Goal: Information Seeking & Learning: Learn about a topic

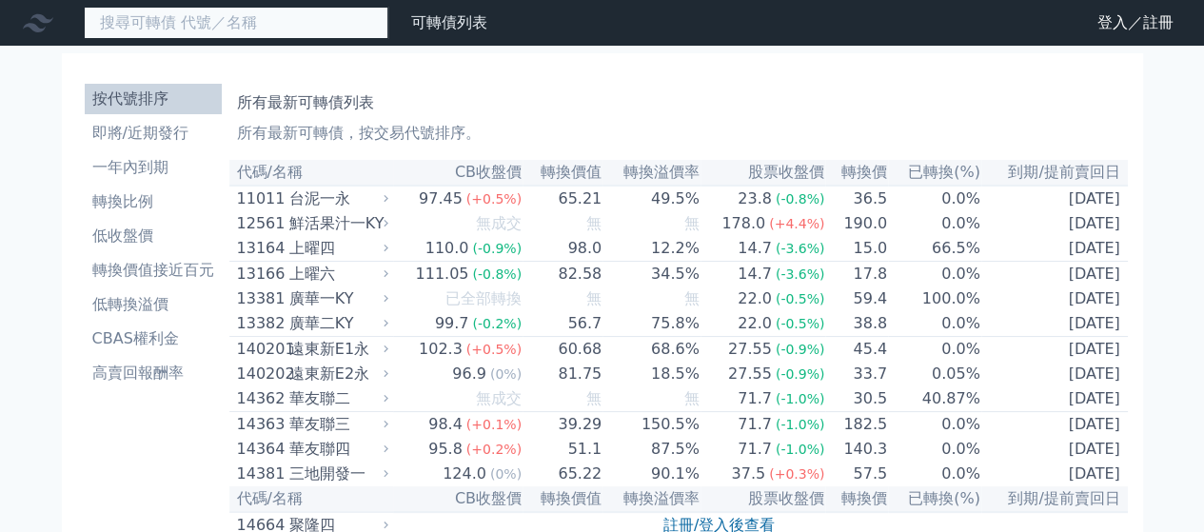
click at [170, 10] on input at bounding box center [236, 23] width 304 height 32
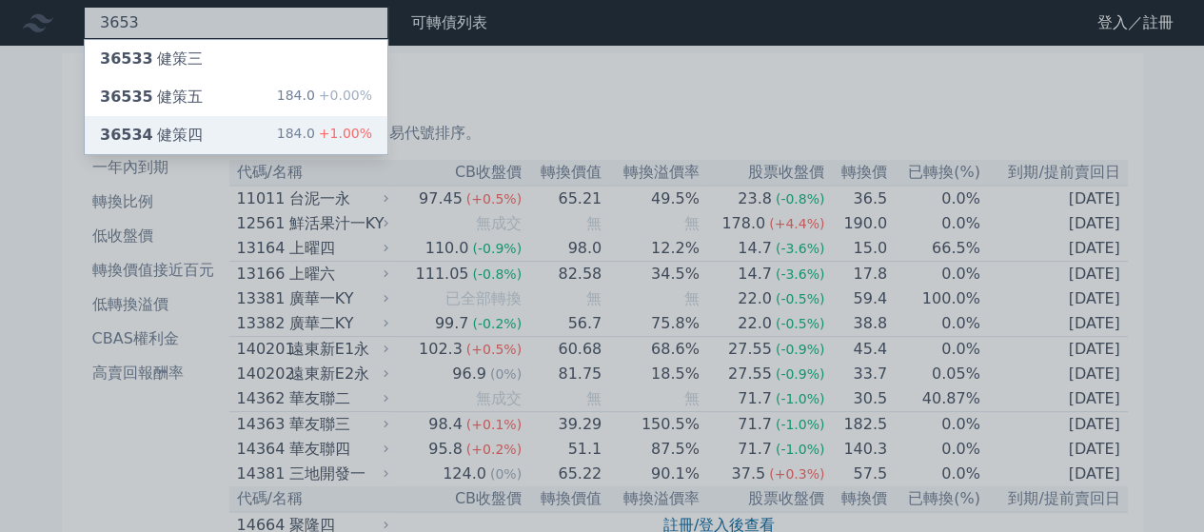
type input "3653"
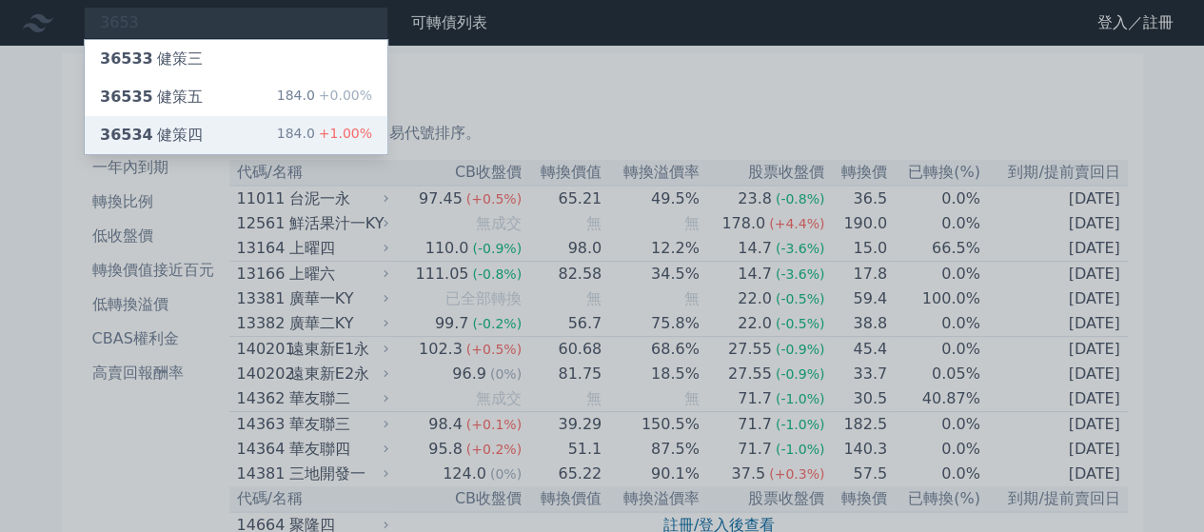
click at [149, 116] on div "36534 健策四 184.0 +1.00%" at bounding box center [236, 135] width 303 height 38
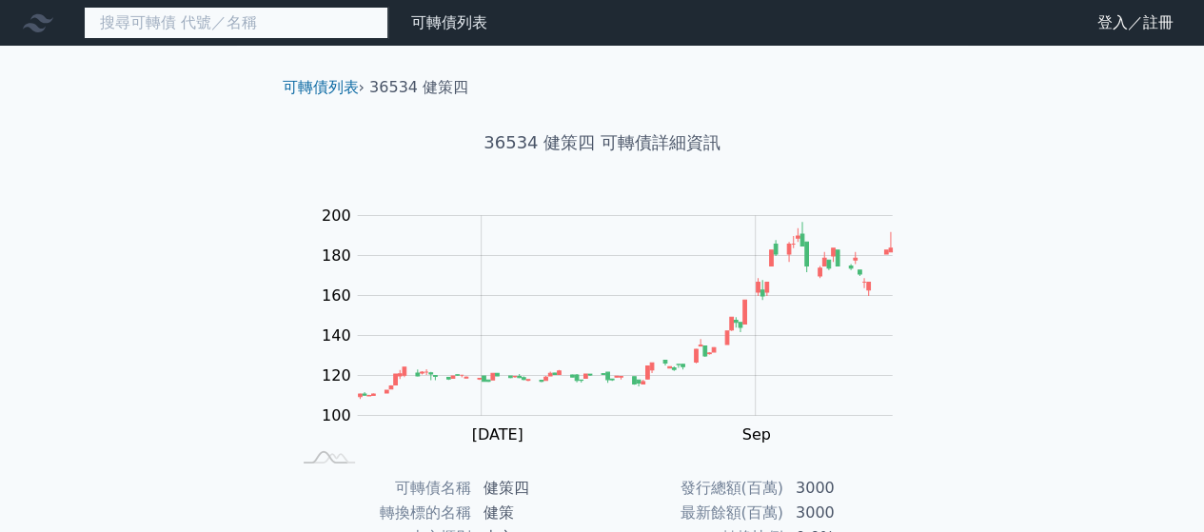
click at [192, 31] on input at bounding box center [236, 23] width 304 height 32
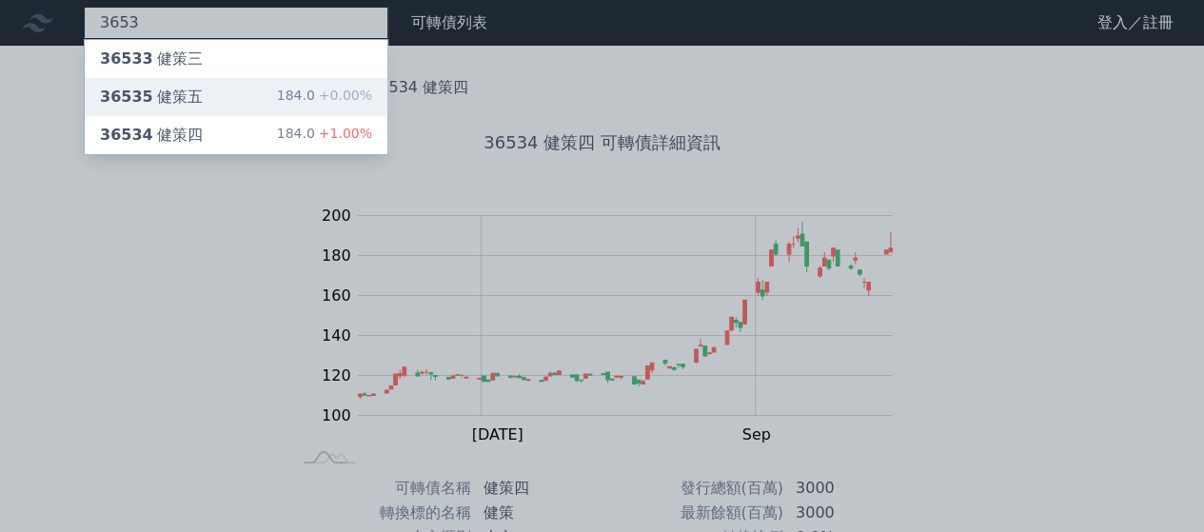
type input "3653"
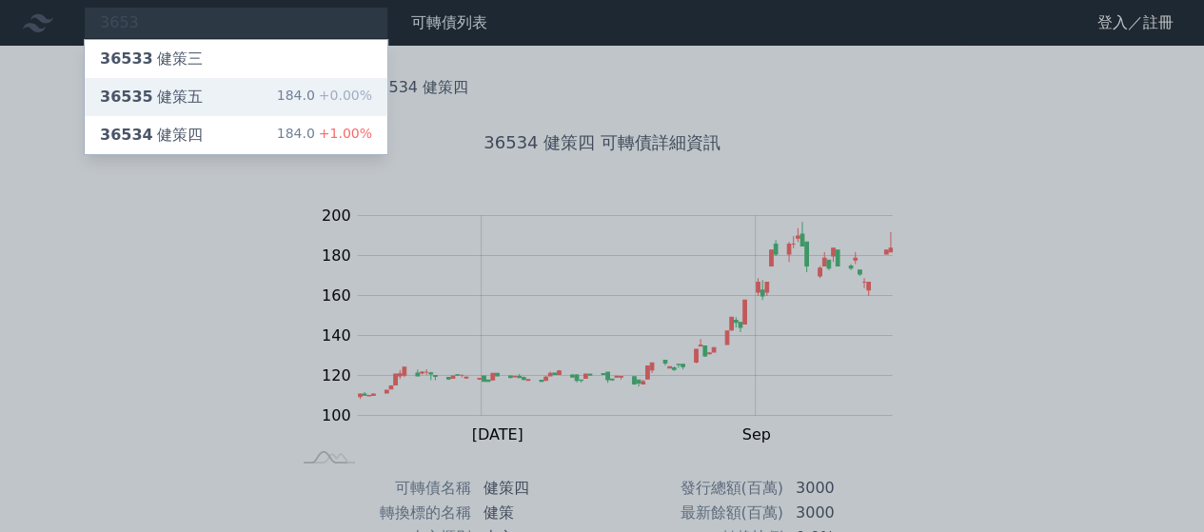
click at [163, 98] on div "36535 健策五" at bounding box center [151, 97] width 103 height 23
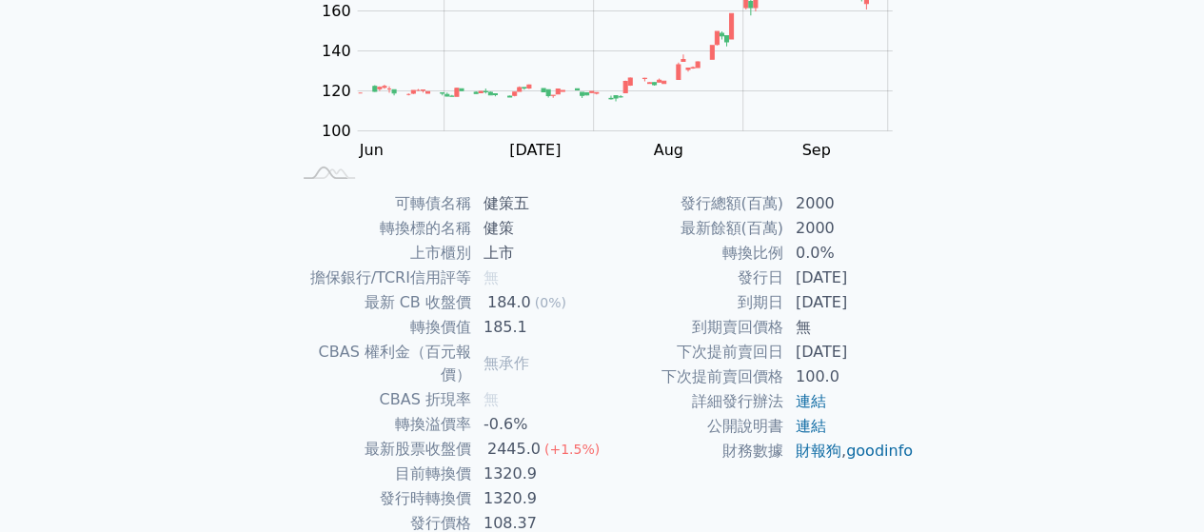
scroll to position [348, 0]
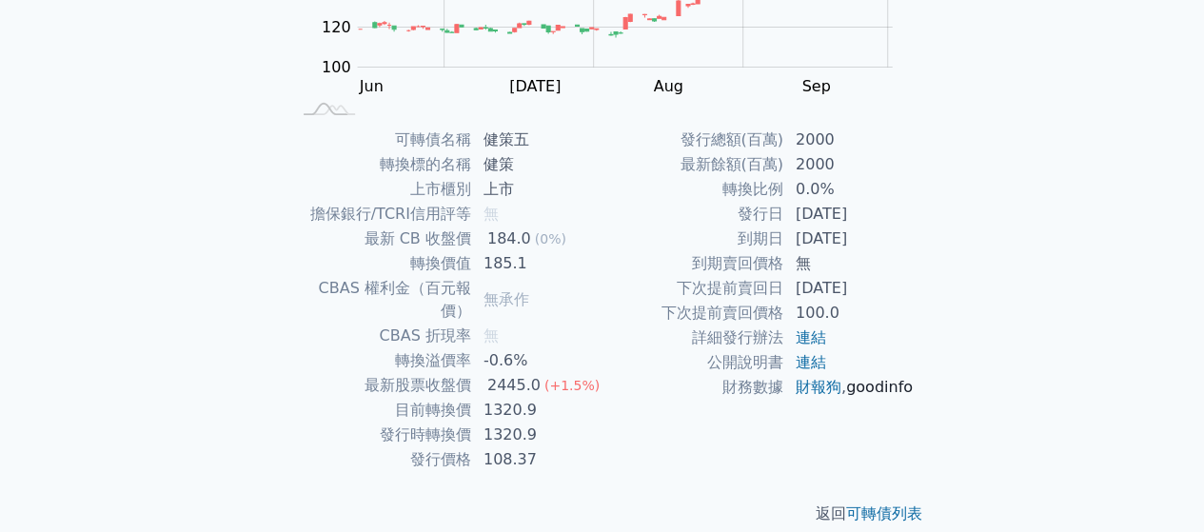
click at [846, 396] on link "goodinfo" at bounding box center [879, 387] width 67 height 18
click at [833, 391] on link "財報狗" at bounding box center [818, 387] width 46 height 18
click at [806, 198] on td "0.0%" at bounding box center [849, 189] width 130 height 25
click at [809, 189] on td "0.0%" at bounding box center [849, 189] width 130 height 25
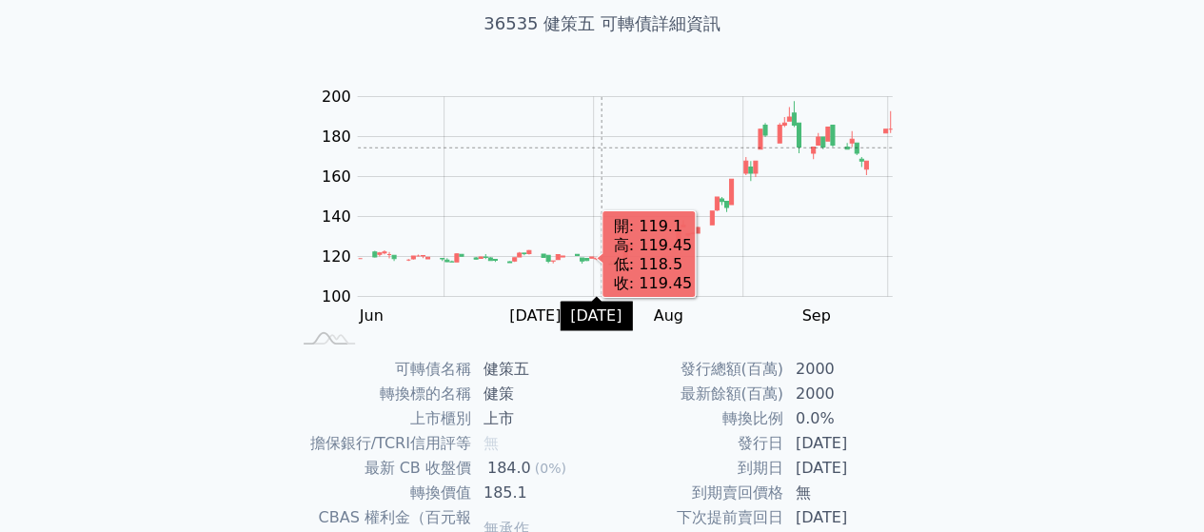
scroll to position [285, 0]
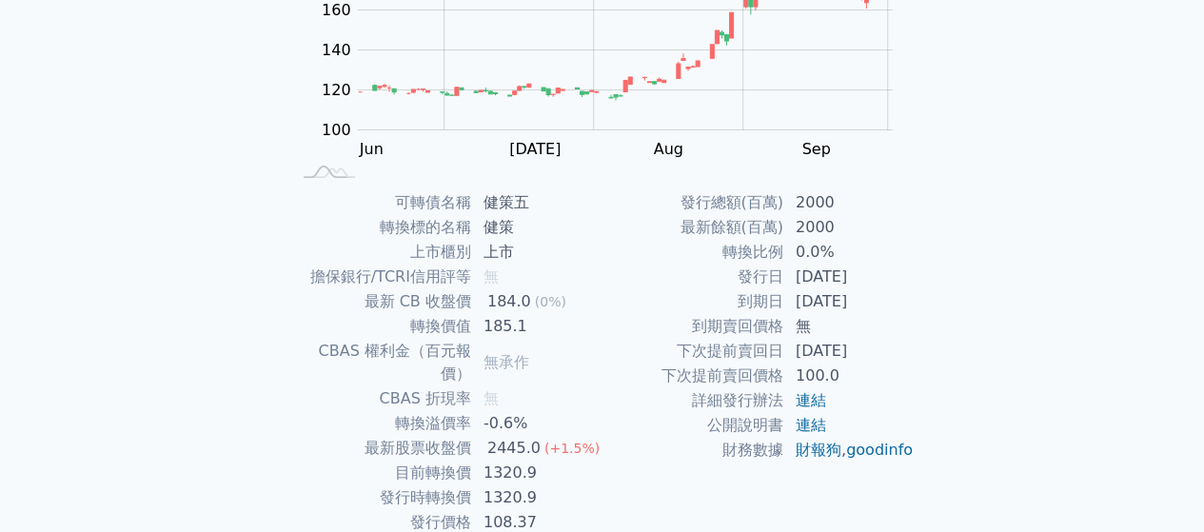
click at [518, 195] on td "健策五" at bounding box center [537, 202] width 130 height 25
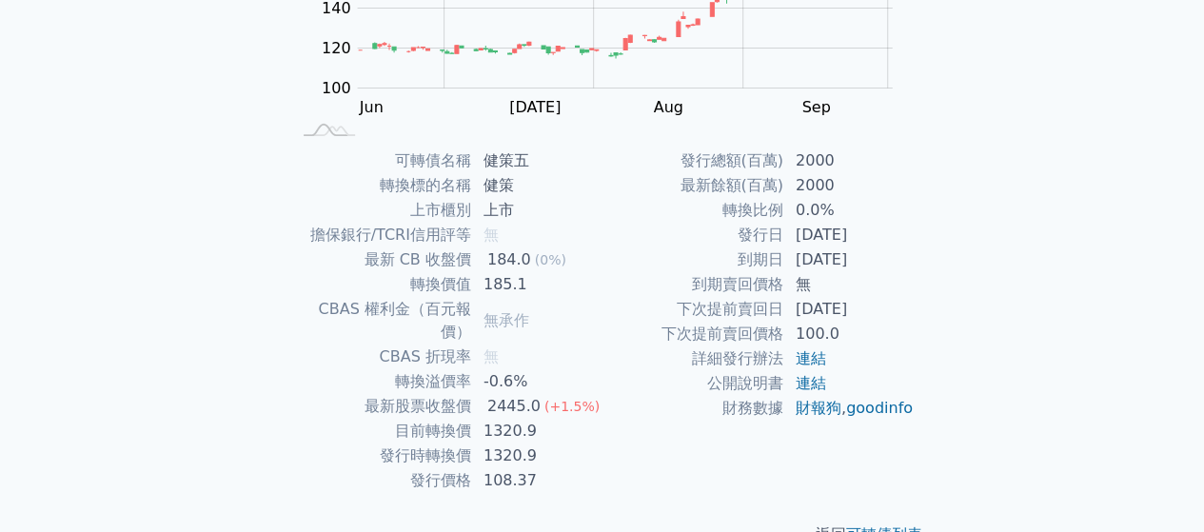
scroll to position [348, 0]
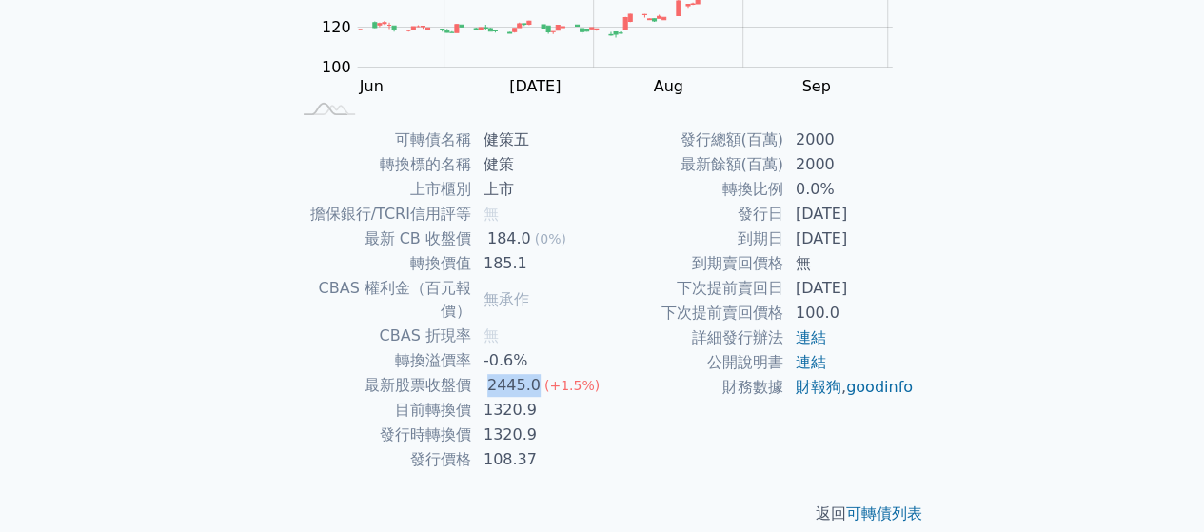
drag, startPoint x: 485, startPoint y: 368, endPoint x: 535, endPoint y: 362, distance: 49.8
click at [535, 374] on div "2445.0" at bounding box center [513, 385] width 61 height 23
drag, startPoint x: 491, startPoint y: 263, endPoint x: 512, endPoint y: 263, distance: 20.9
click at [512, 263] on td "185.1" at bounding box center [537, 263] width 130 height 25
click at [486, 398] on td "1320.9" at bounding box center [537, 410] width 130 height 25
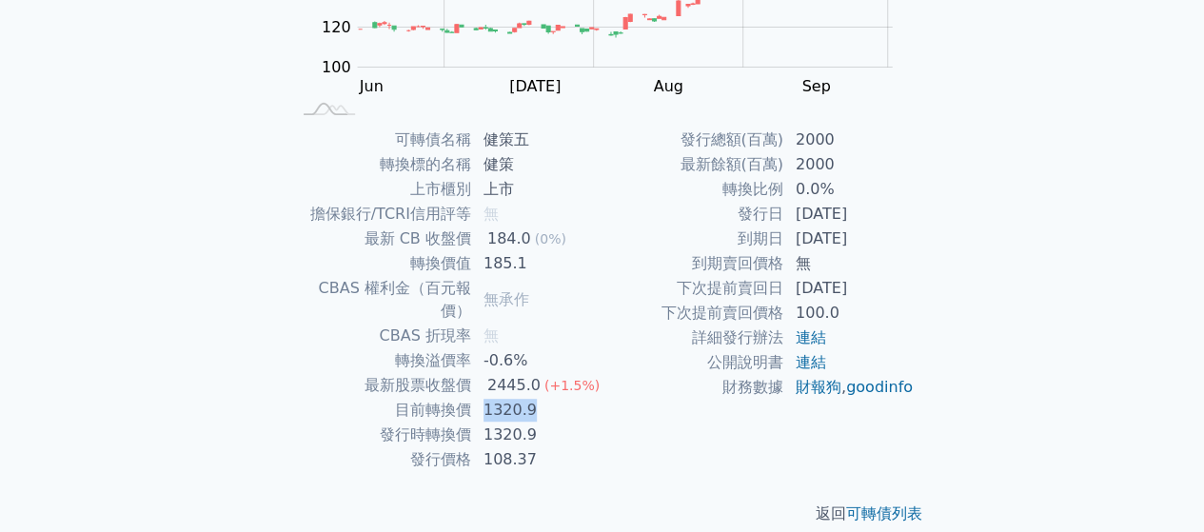
drag, startPoint x: 484, startPoint y: 387, endPoint x: 531, endPoint y: 387, distance: 46.6
click at [531, 398] on td "1320.9" at bounding box center [537, 410] width 130 height 25
drag, startPoint x: 481, startPoint y: 262, endPoint x: 519, endPoint y: 258, distance: 38.2
click at [519, 258] on td "185.1" at bounding box center [537, 263] width 130 height 25
click at [491, 277] on td "無承作" at bounding box center [537, 300] width 130 height 48
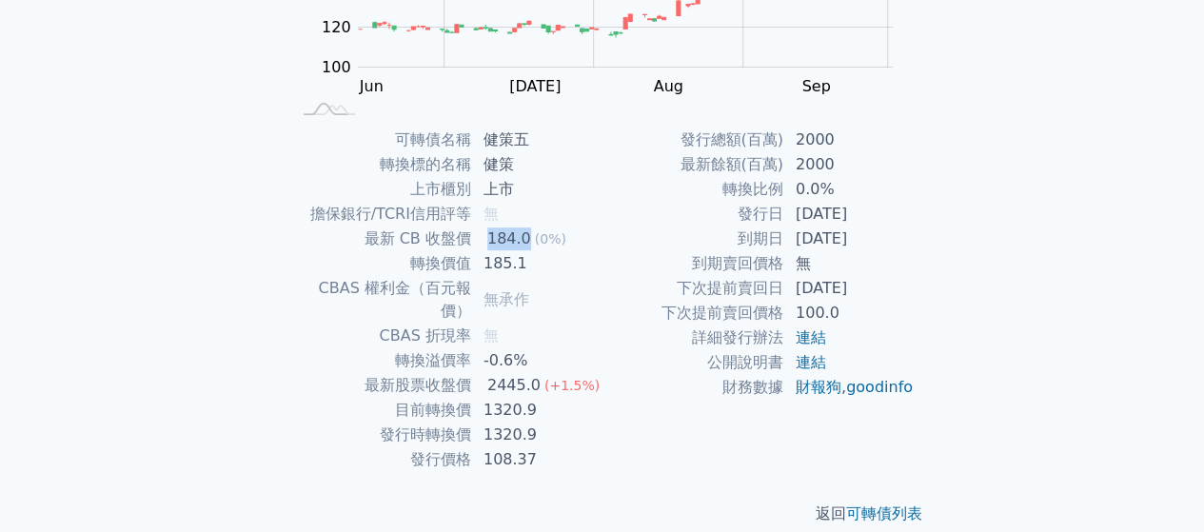
drag, startPoint x: 489, startPoint y: 237, endPoint x: 524, endPoint y: 237, distance: 35.2
click at [524, 237] on div "184.0" at bounding box center [508, 238] width 51 height 23
click at [506, 265] on td "185.1" at bounding box center [537, 263] width 130 height 25
click at [508, 239] on div "184.0" at bounding box center [508, 238] width 51 height 23
drag, startPoint x: 502, startPoint y: 236, endPoint x: 519, endPoint y: 235, distance: 17.2
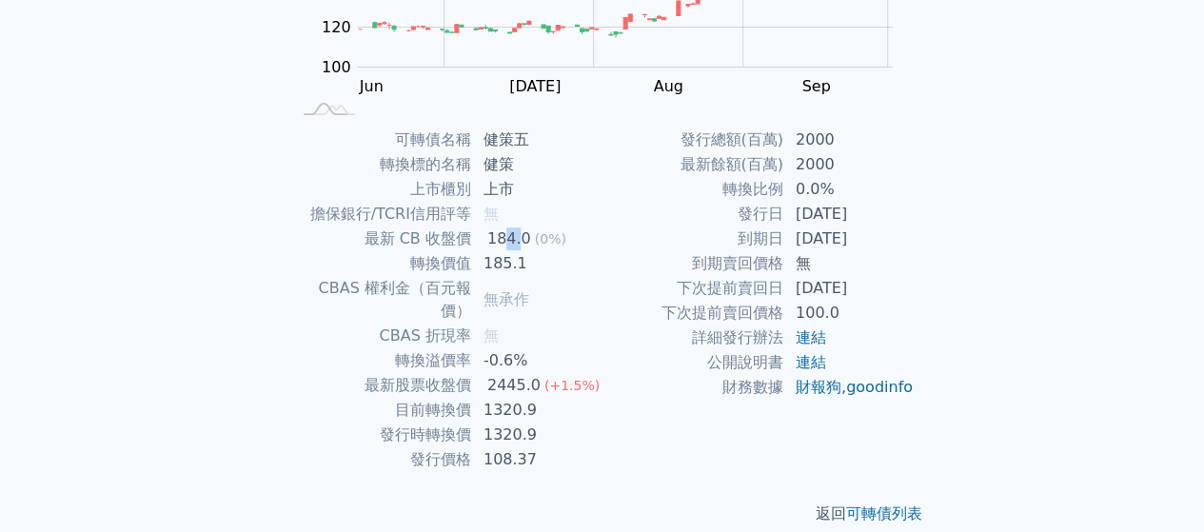
click at [519, 235] on div "184.0" at bounding box center [508, 238] width 51 height 23
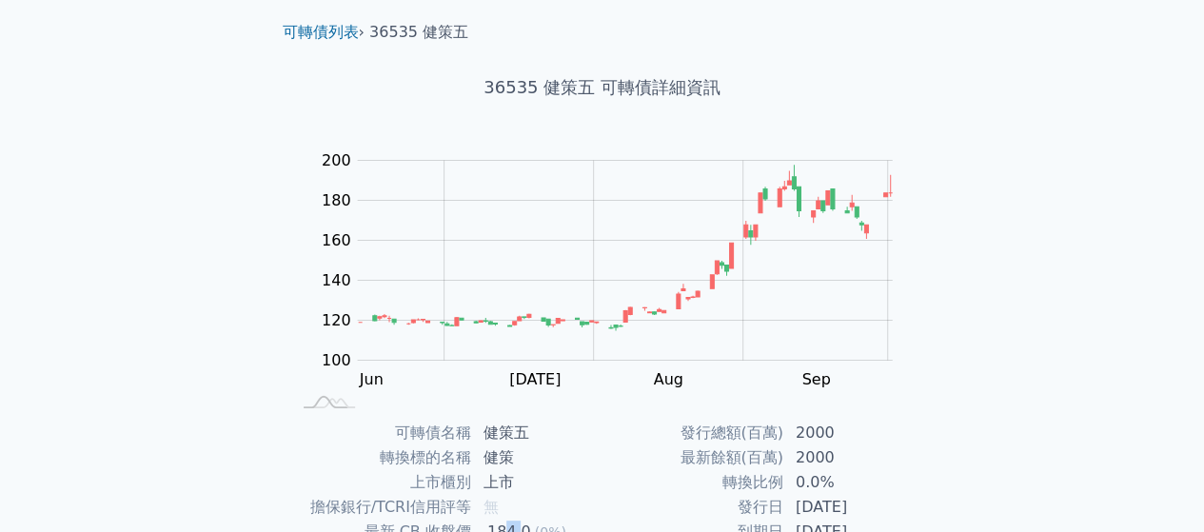
scroll to position [0, 0]
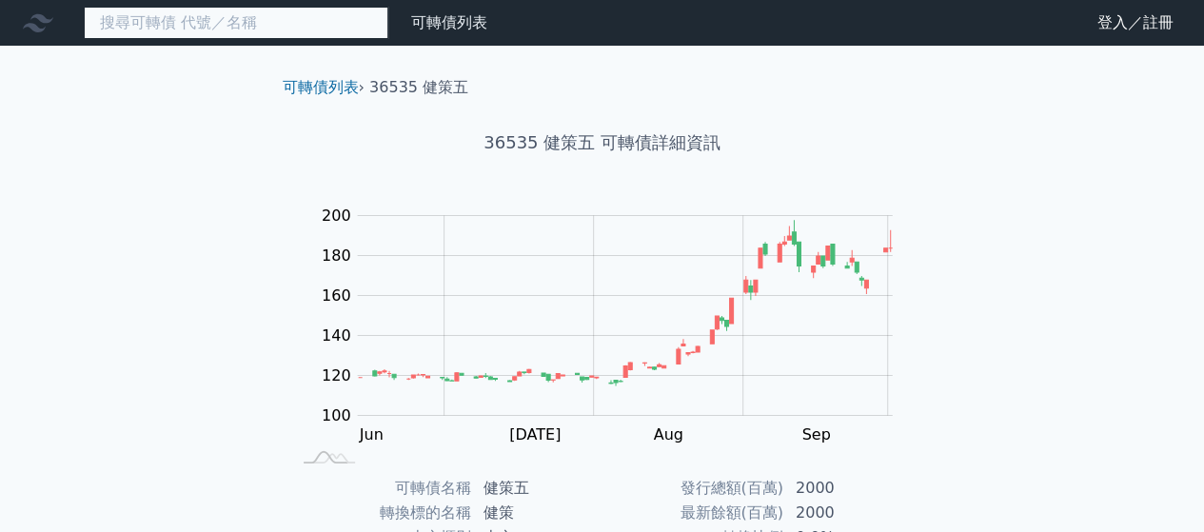
click at [216, 24] on input at bounding box center [236, 23] width 304 height 32
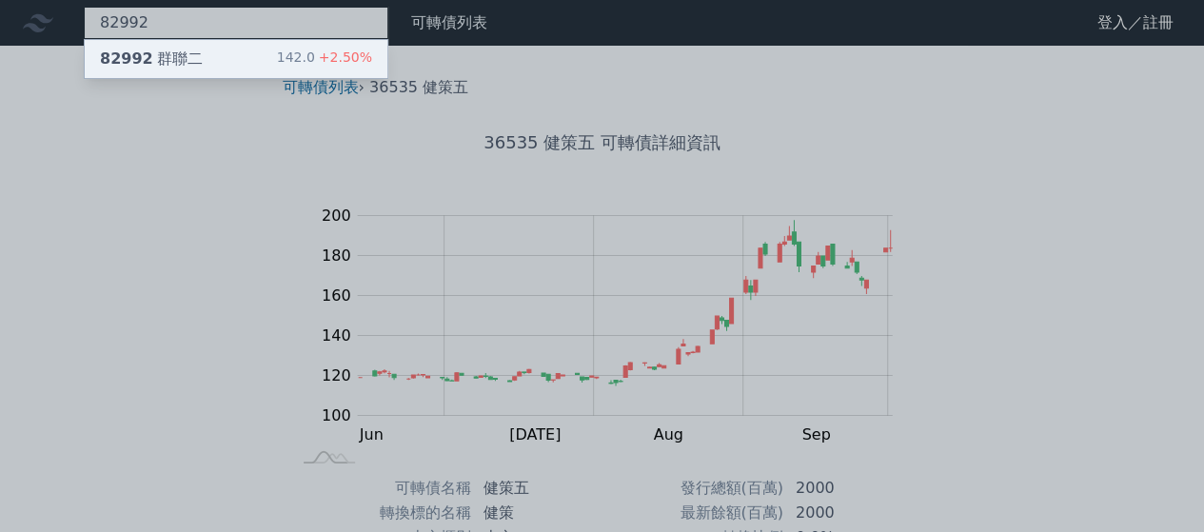
type input "82992"
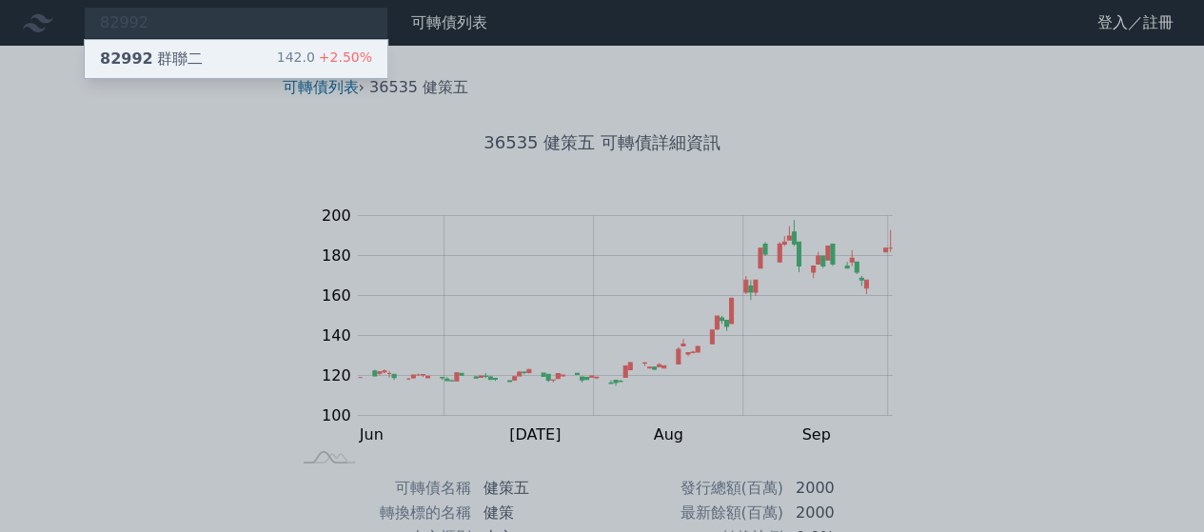
click at [196, 51] on div "82992 群聯二 142.0 +2.50%" at bounding box center [236, 59] width 303 height 38
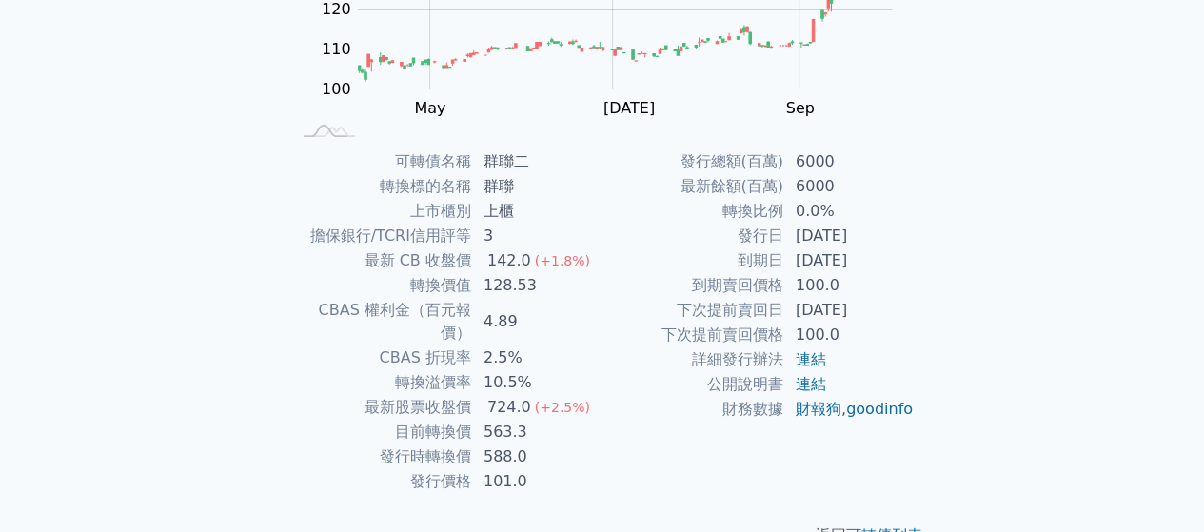
scroll to position [348, 0]
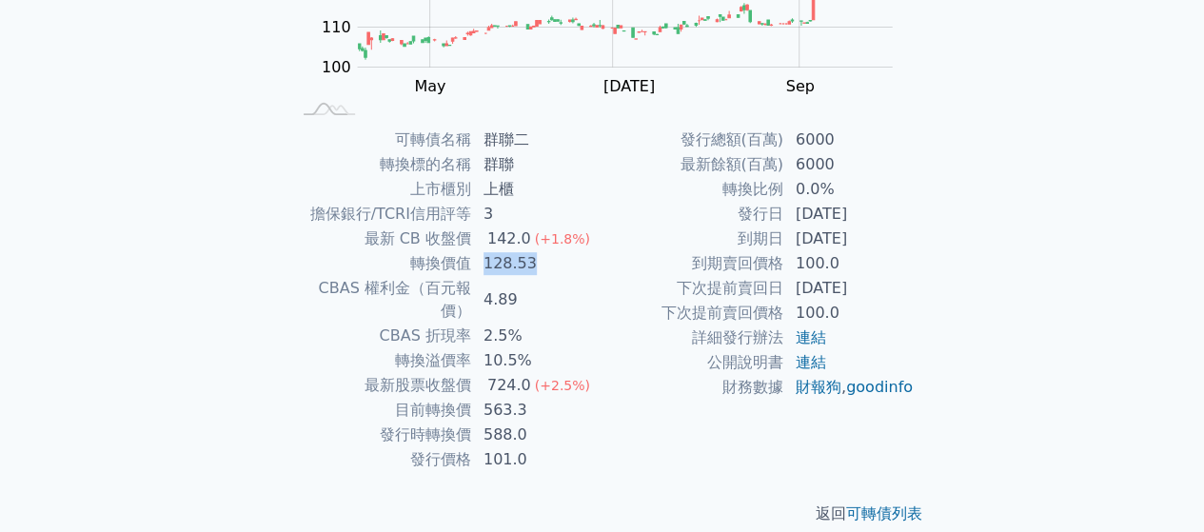
drag, startPoint x: 481, startPoint y: 265, endPoint x: 542, endPoint y: 260, distance: 61.2
click at [542, 260] on td "128.53" at bounding box center [537, 263] width 130 height 25
drag, startPoint x: 490, startPoint y: 237, endPoint x: 518, endPoint y: 237, distance: 27.6
click at [518, 237] on div "142.0" at bounding box center [508, 238] width 51 height 23
drag, startPoint x: 489, startPoint y: 335, endPoint x: 526, endPoint y: 338, distance: 37.2
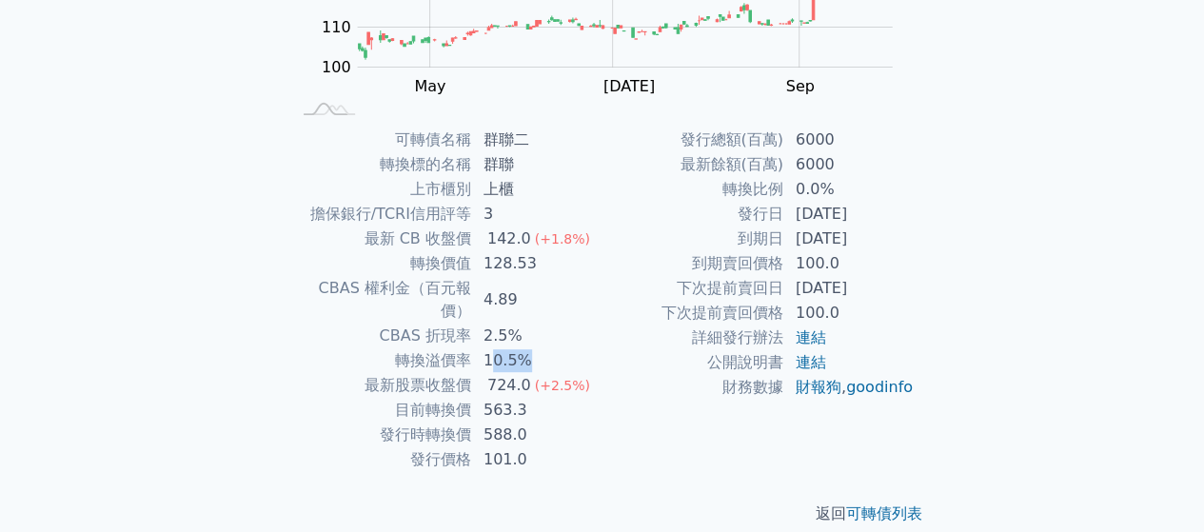
click at [526, 348] on td "10.5%" at bounding box center [537, 360] width 130 height 25
drag, startPoint x: 480, startPoint y: 383, endPoint x: 523, endPoint y: 383, distance: 43.8
click at [523, 398] on td "563.3" at bounding box center [537, 410] width 130 height 25
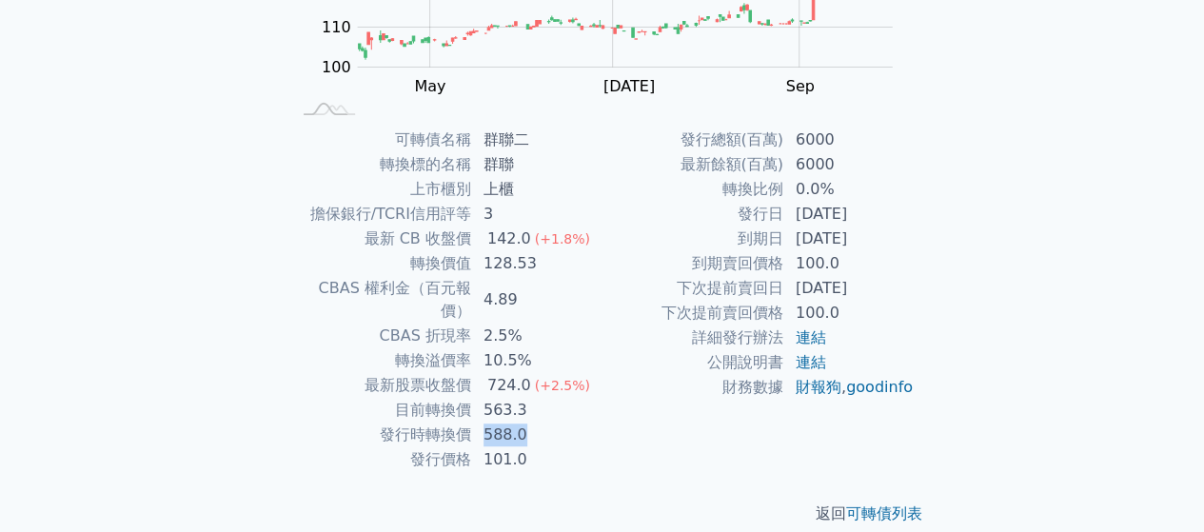
drag, startPoint x: 476, startPoint y: 414, endPoint x: 532, endPoint y: 408, distance: 56.4
click at [532, 422] on td "588.0" at bounding box center [537, 434] width 130 height 25
click at [483, 398] on td "563.3" at bounding box center [537, 410] width 130 height 25
drag, startPoint x: 488, startPoint y: 361, endPoint x: 535, endPoint y: 362, distance: 46.7
click at [535, 373] on td "724.0 (+2.5%)" at bounding box center [537, 385] width 130 height 25
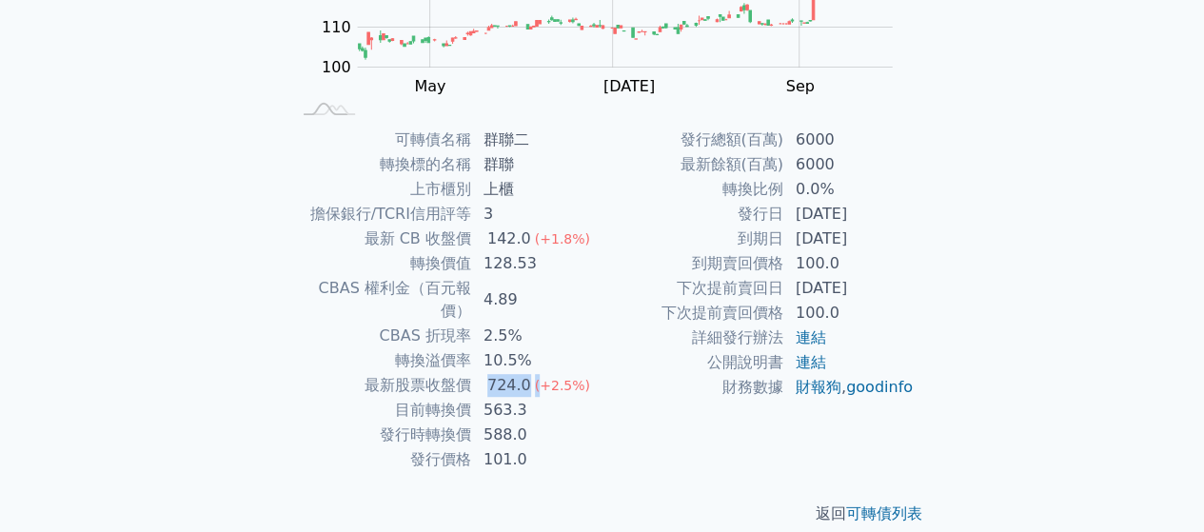
click at [499, 374] on div "724.0" at bounding box center [508, 385] width 51 height 23
drag, startPoint x: 492, startPoint y: 362, endPoint x: 512, endPoint y: 362, distance: 20.0
click at [512, 374] on div "724.0" at bounding box center [508, 385] width 51 height 23
drag, startPoint x: 481, startPoint y: 382, endPoint x: 538, endPoint y: 330, distance: 77.4
click at [534, 398] on td "563.3" at bounding box center [537, 410] width 130 height 25
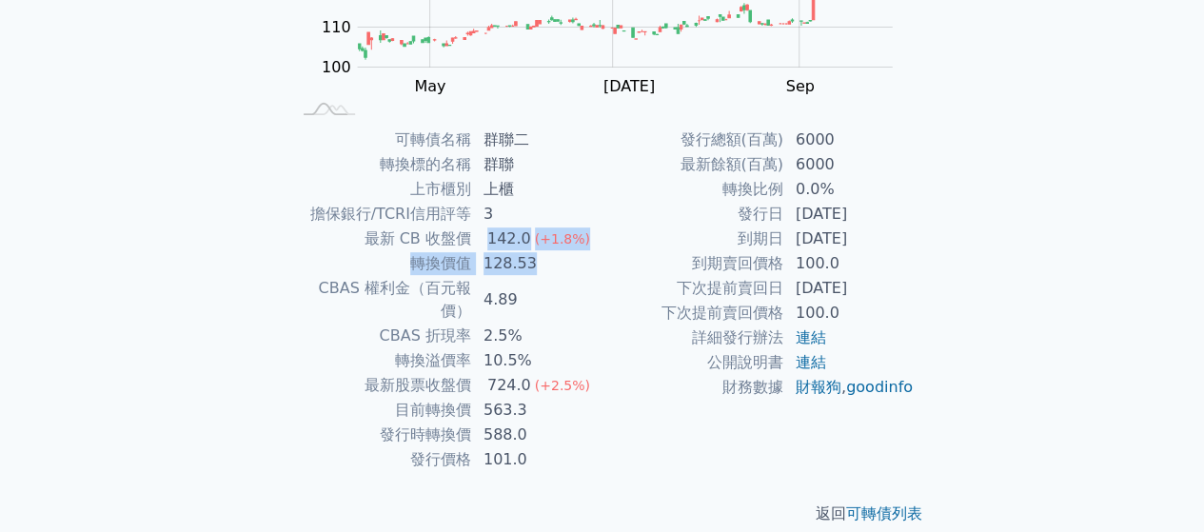
drag, startPoint x: 505, startPoint y: 253, endPoint x: 544, endPoint y: 253, distance: 39.0
click at [544, 253] on tbody "可轉債名稱 群聯二 轉換標的名稱 群聯 上市櫃別 上櫃 擔保銀行/TCRI信用評等 3 最新 CB 收盤價 142.0 (+1.8%) 轉換價值 128.53…" at bounding box center [446, 299] width 312 height 344
click at [512, 272] on td "128.53" at bounding box center [537, 263] width 130 height 25
drag, startPoint x: 487, startPoint y: 265, endPoint x: 539, endPoint y: 267, distance: 52.4
click at [539, 267] on td "128.53" at bounding box center [537, 263] width 130 height 25
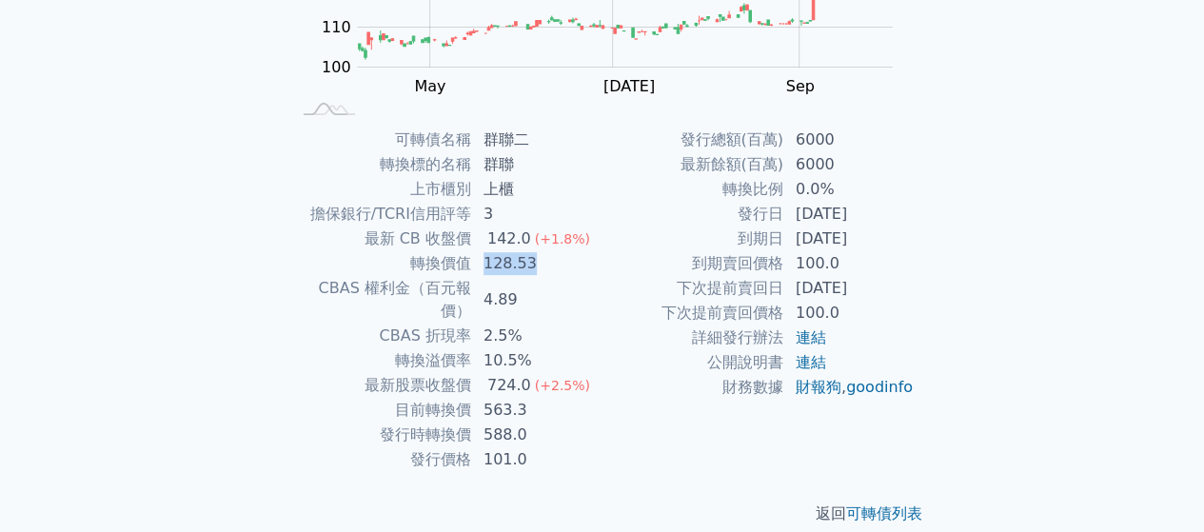
click at [537, 268] on td "128.53" at bounding box center [537, 263] width 130 height 25
drag, startPoint x: 486, startPoint y: 264, endPoint x: 535, endPoint y: 269, distance: 48.9
click at [535, 269] on td "128.53" at bounding box center [537, 263] width 130 height 25
drag, startPoint x: 487, startPoint y: 242, endPoint x: 533, endPoint y: 245, distance: 45.8
click at [533, 245] on td "142.0 (+1.8%)" at bounding box center [537, 238] width 130 height 25
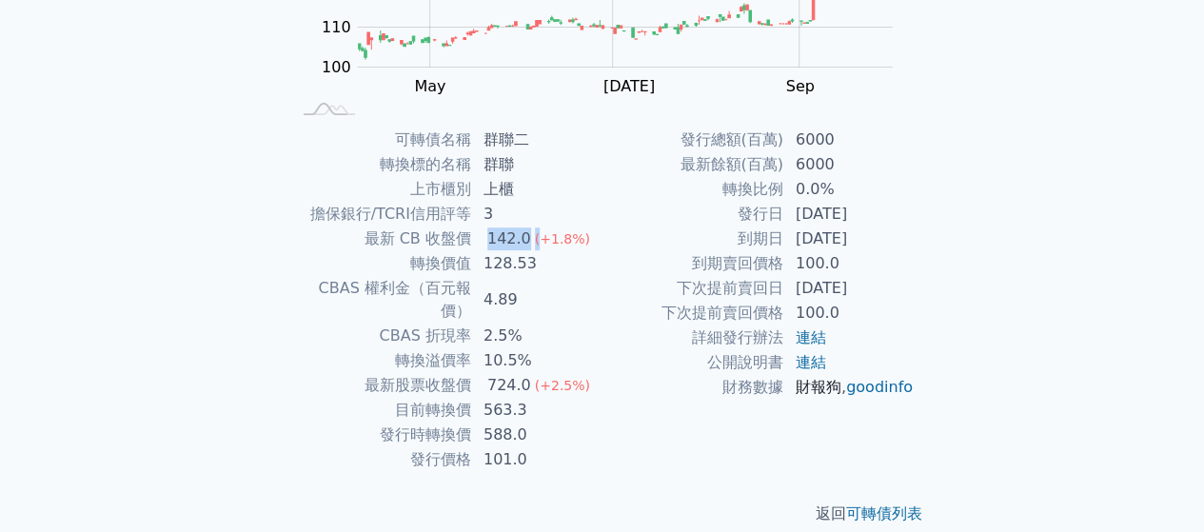
click at [825, 383] on link "財報狗" at bounding box center [818, 387] width 46 height 18
drag, startPoint x: 487, startPoint y: 436, endPoint x: 519, endPoint y: 434, distance: 31.5
click at [519, 447] on td "101.0" at bounding box center [537, 459] width 130 height 25
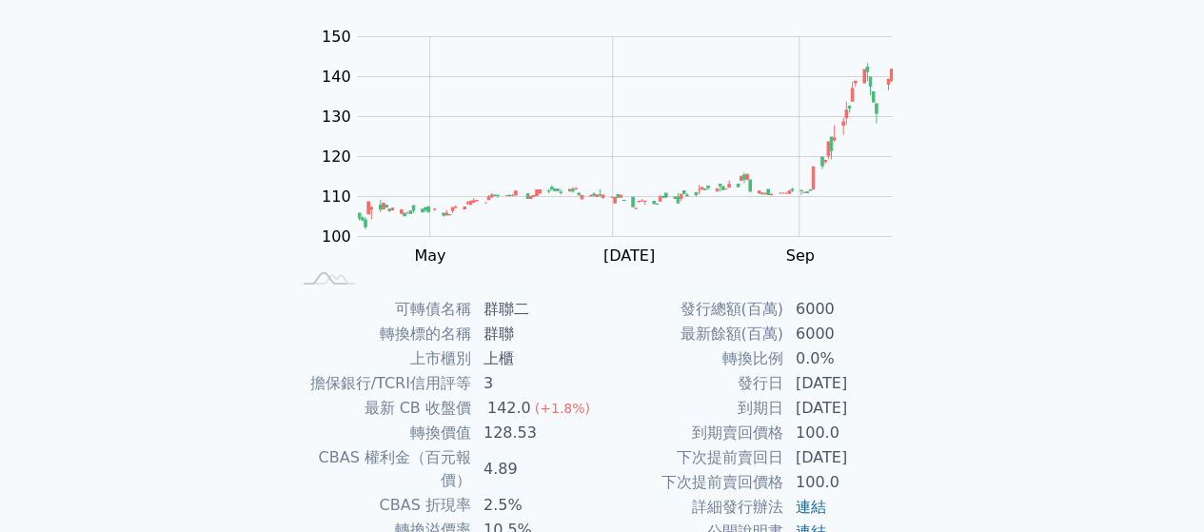
scroll to position [63, 0]
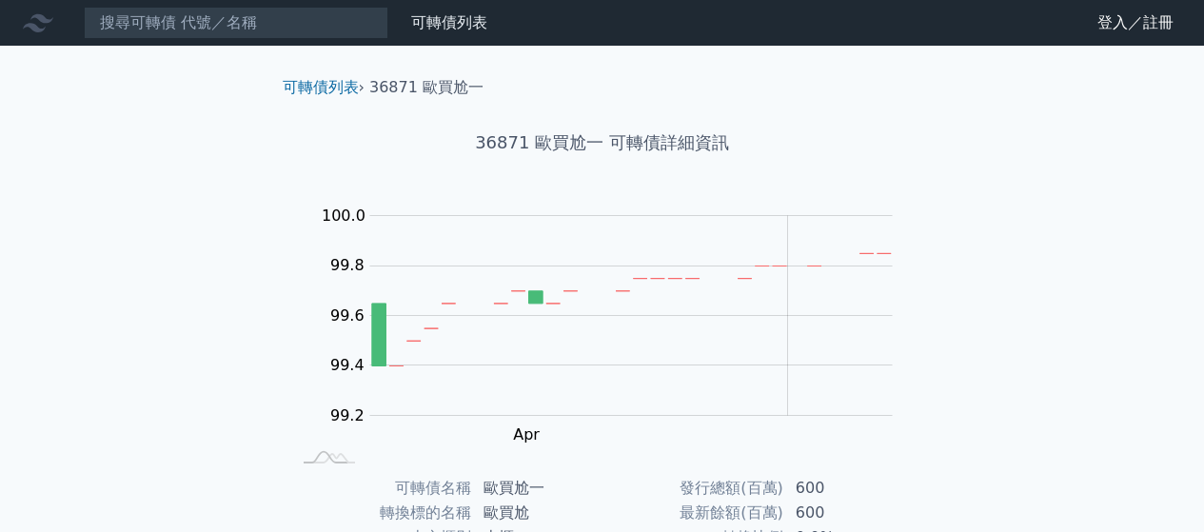
scroll to position [348, 0]
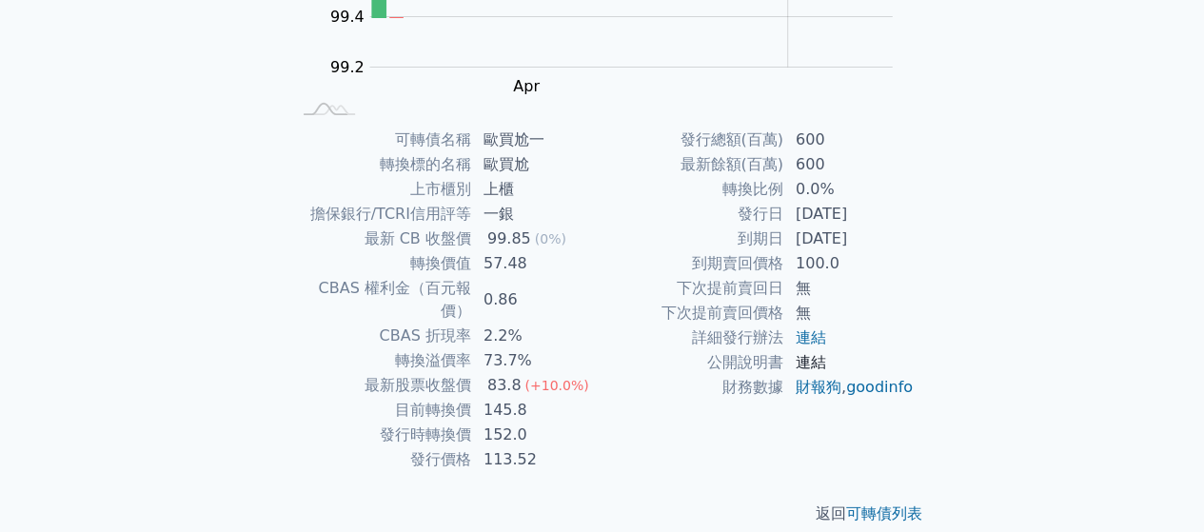
click at [808, 362] on link "連結" at bounding box center [810, 362] width 30 height 18
